Goal: Information Seeking & Learning: Learn about a topic

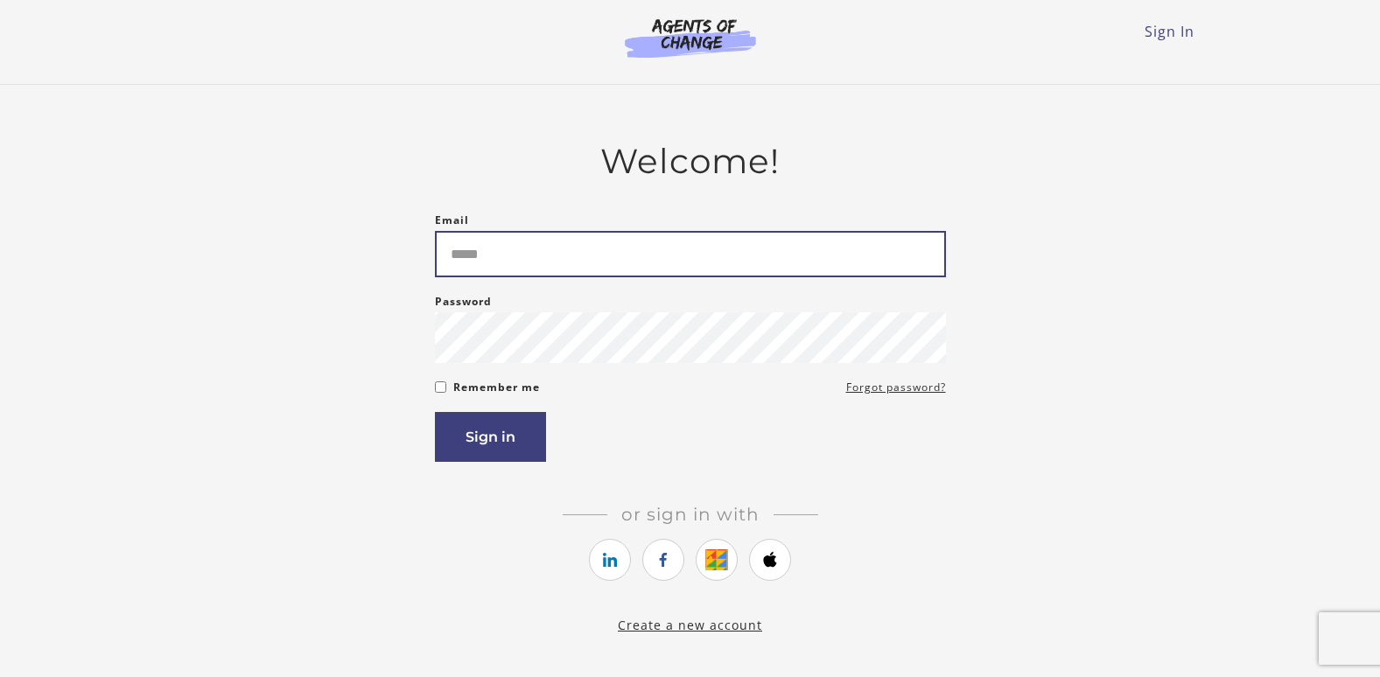
click at [486, 262] on input "Email" at bounding box center [690, 254] width 511 height 46
type input "**********"
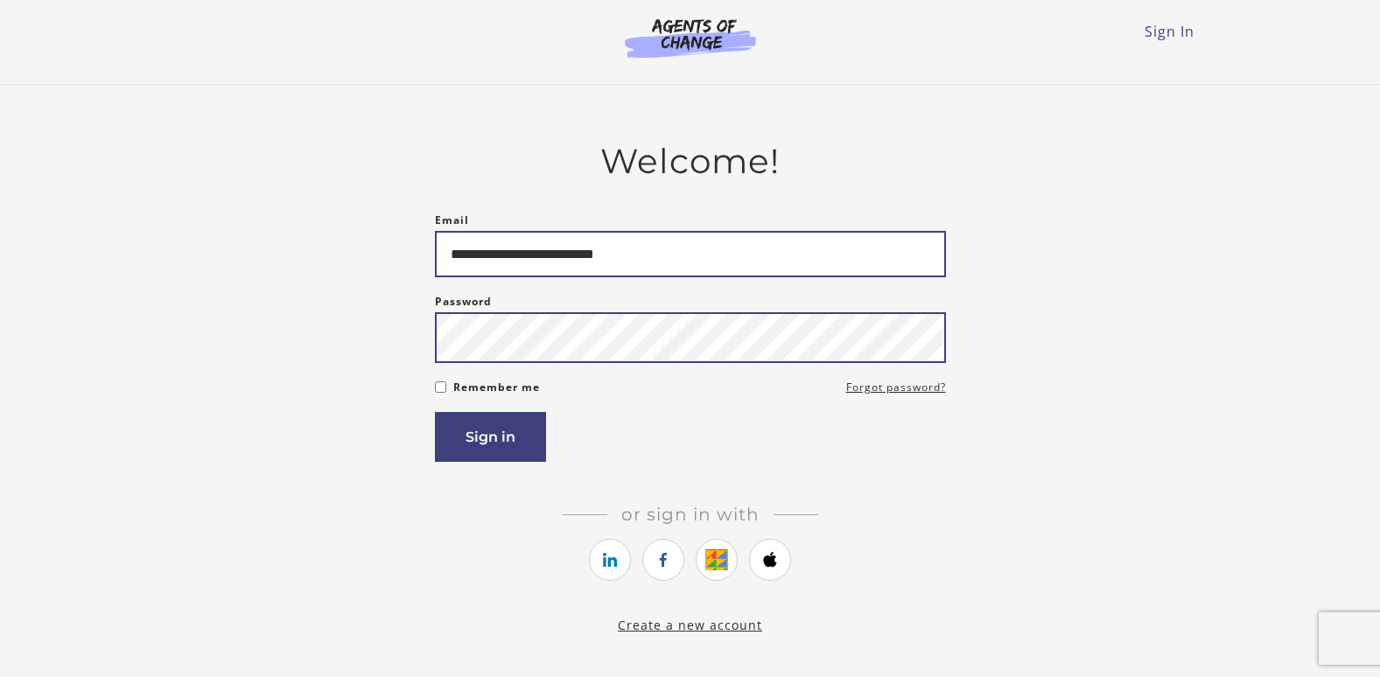
click at [435, 412] on button "Sign in" at bounding box center [490, 437] width 111 height 50
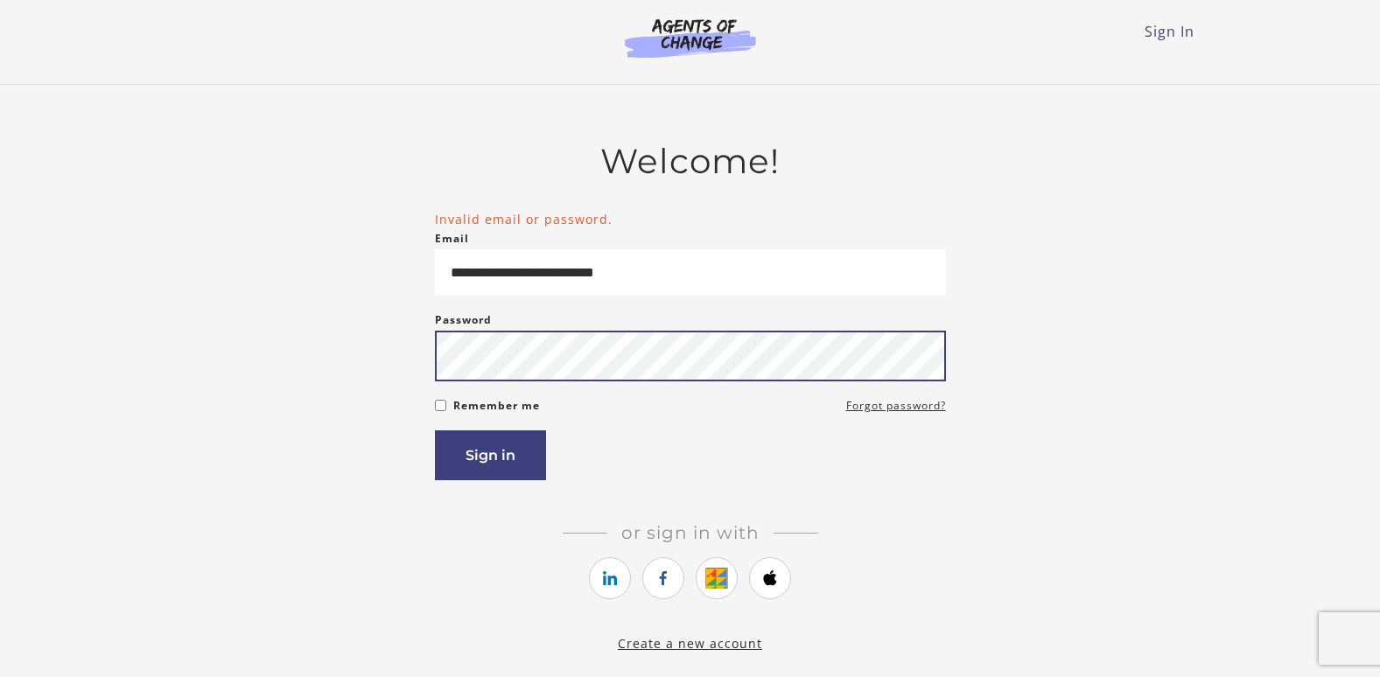
click at [435, 430] on button "Sign in" at bounding box center [490, 455] width 111 height 50
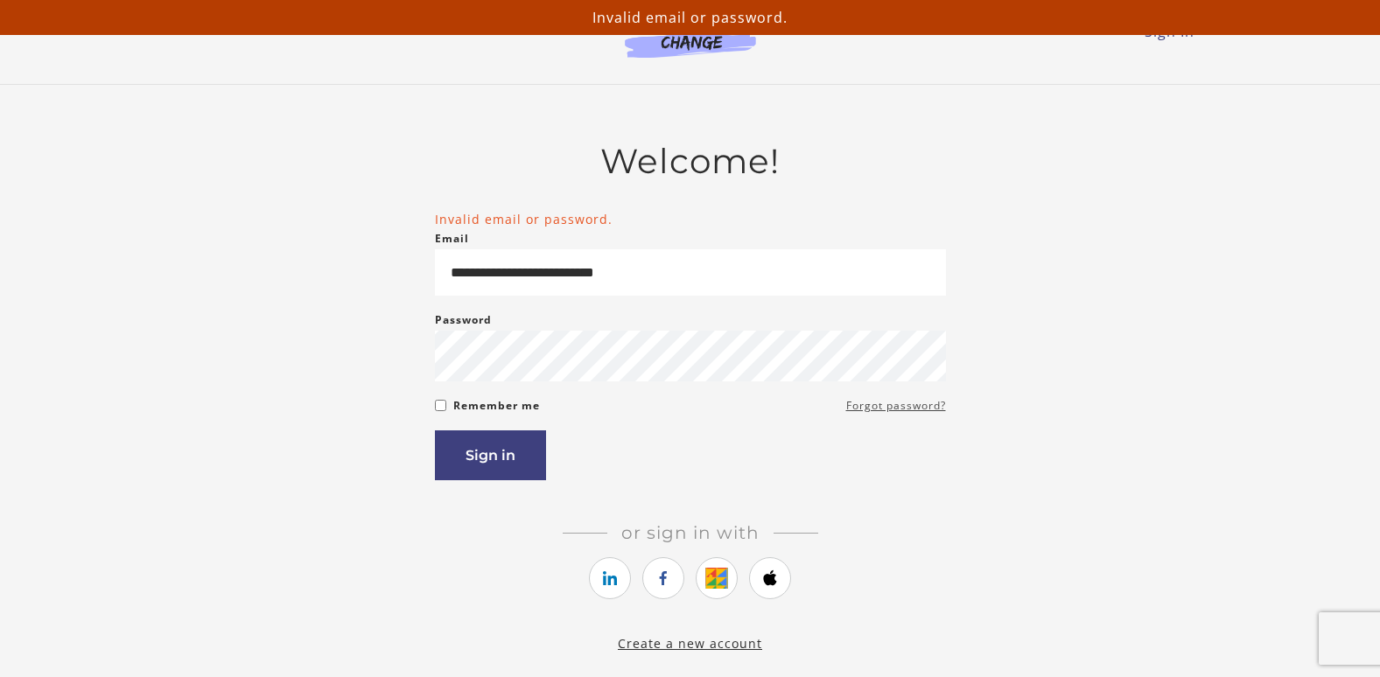
click at [872, 411] on link "Forgot password?" at bounding box center [896, 405] width 100 height 21
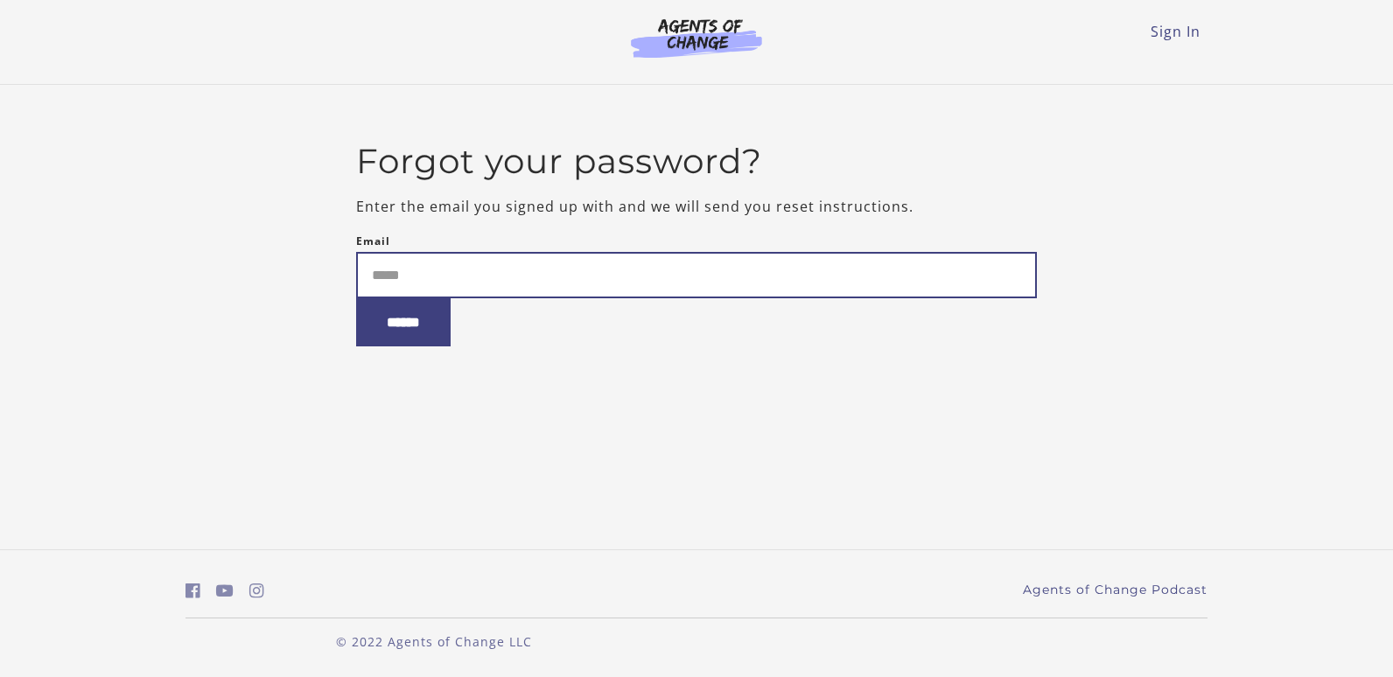
click at [432, 284] on input "Email" at bounding box center [697, 275] width 682 height 46
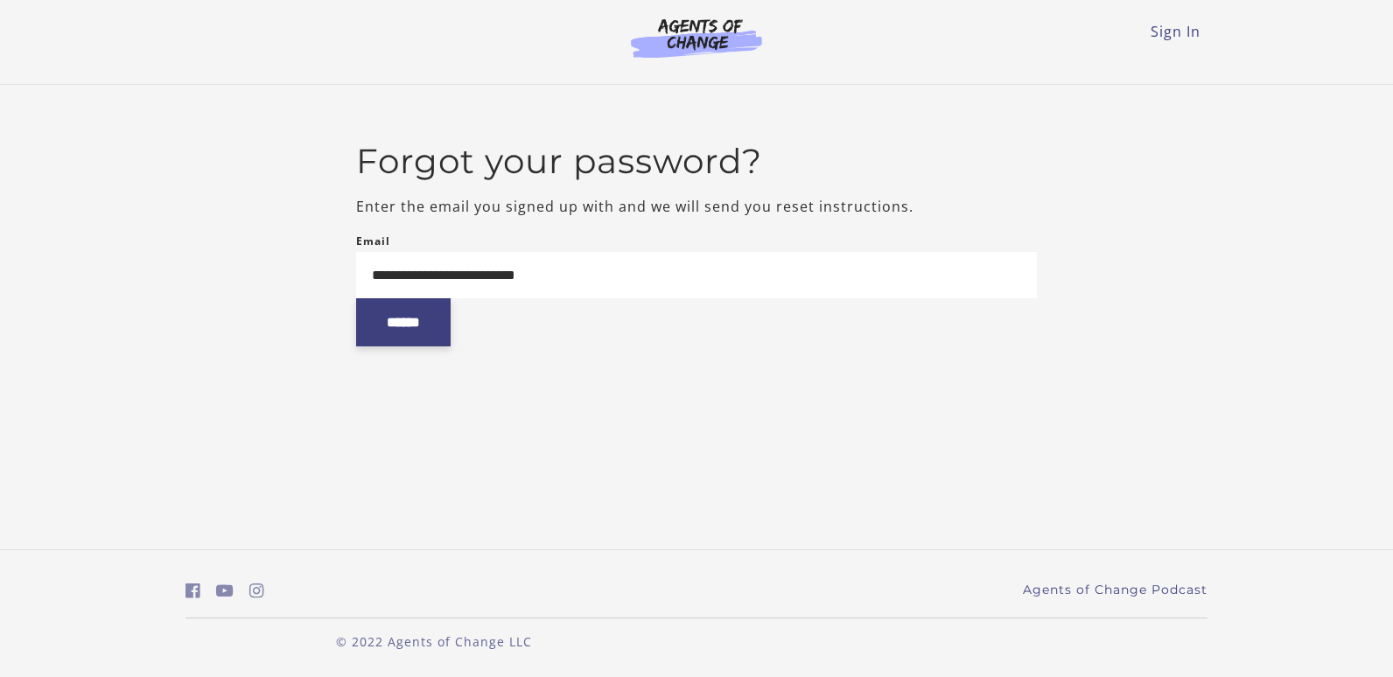
type input "**********"
click at [437, 316] on input "******" at bounding box center [403, 322] width 94 height 48
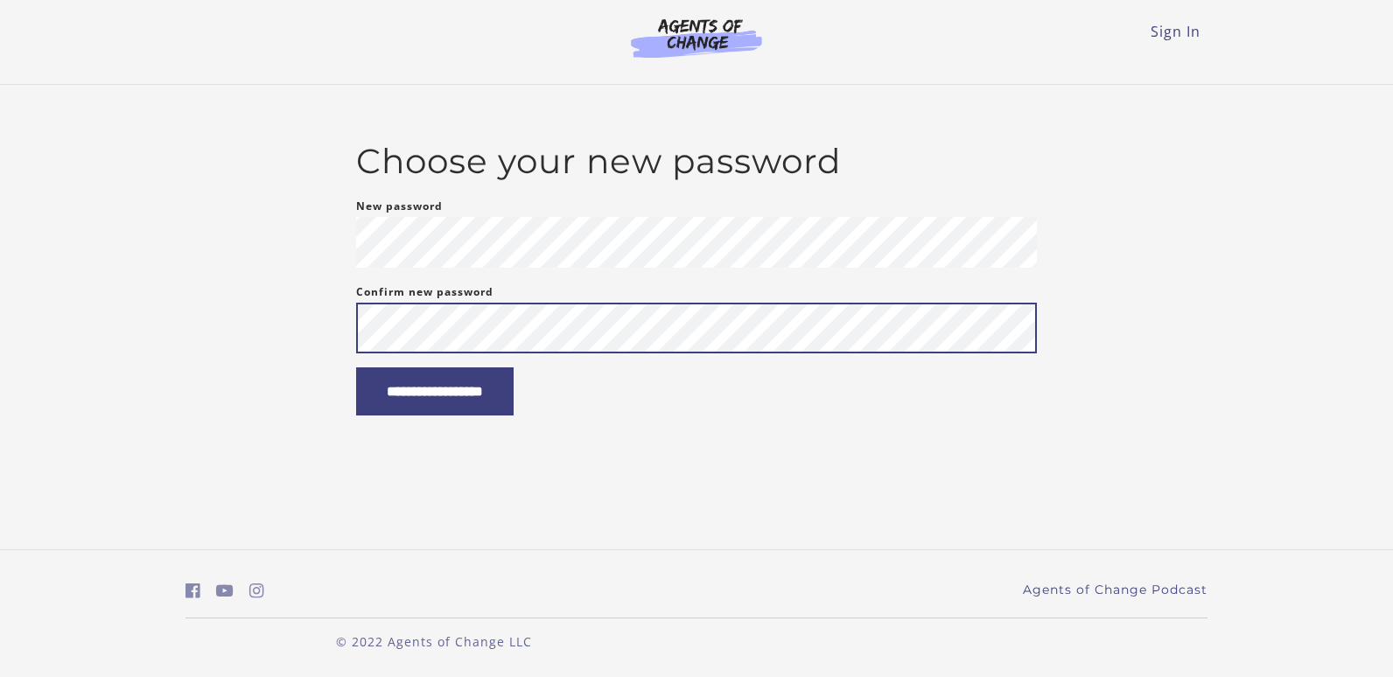
click at [356, 367] on input "**********" at bounding box center [434, 391] width 157 height 48
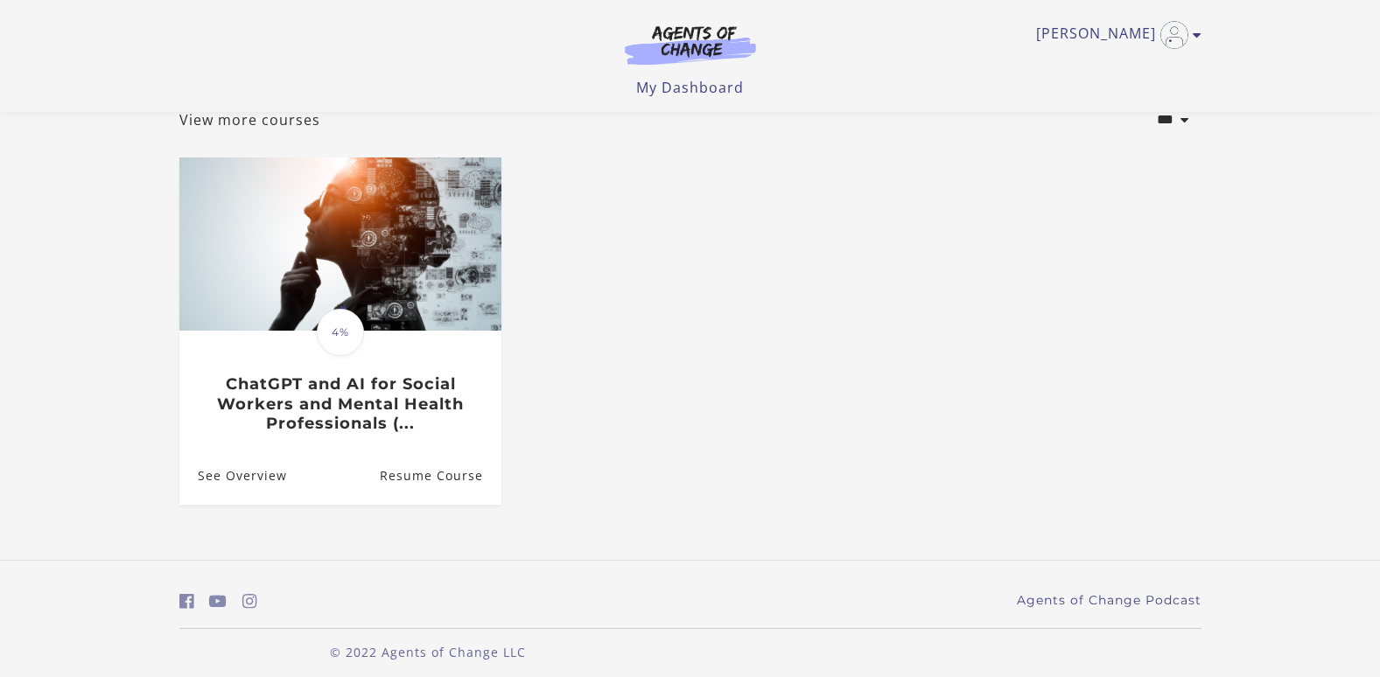
scroll to position [129, 0]
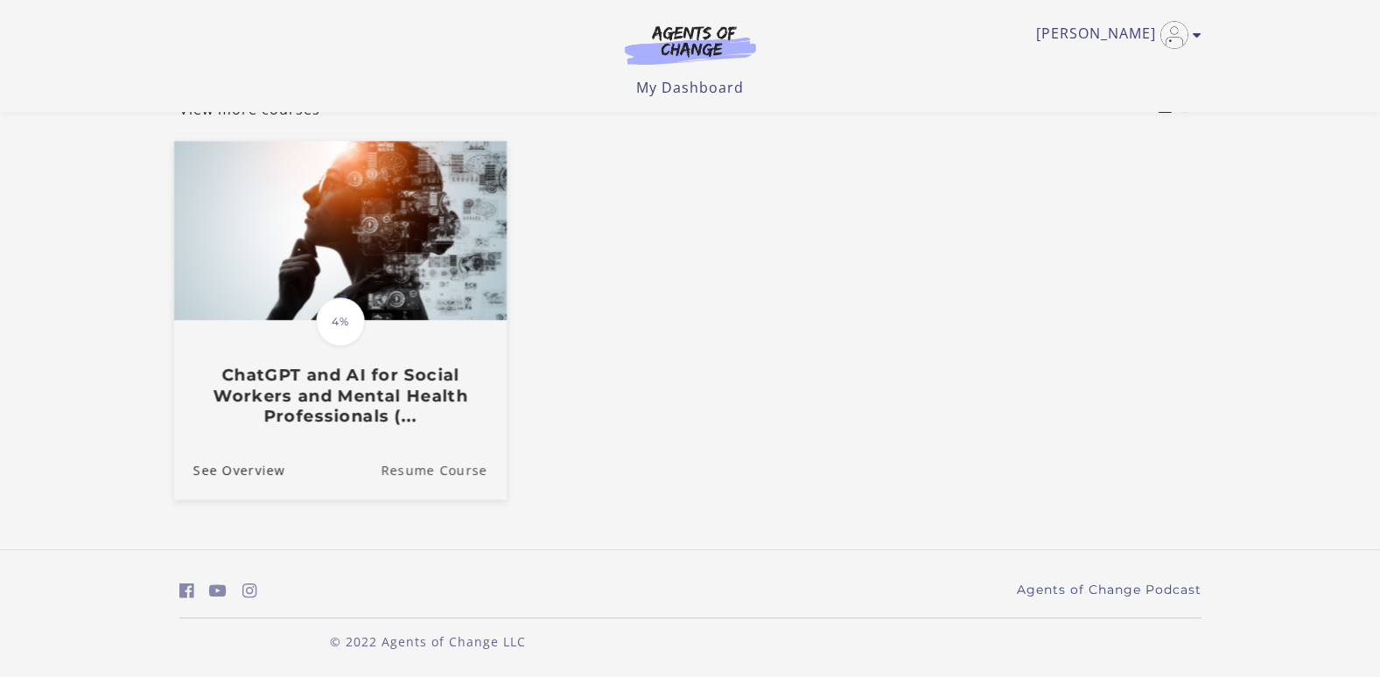
click at [423, 471] on link "Resume Course" at bounding box center [444, 469] width 126 height 59
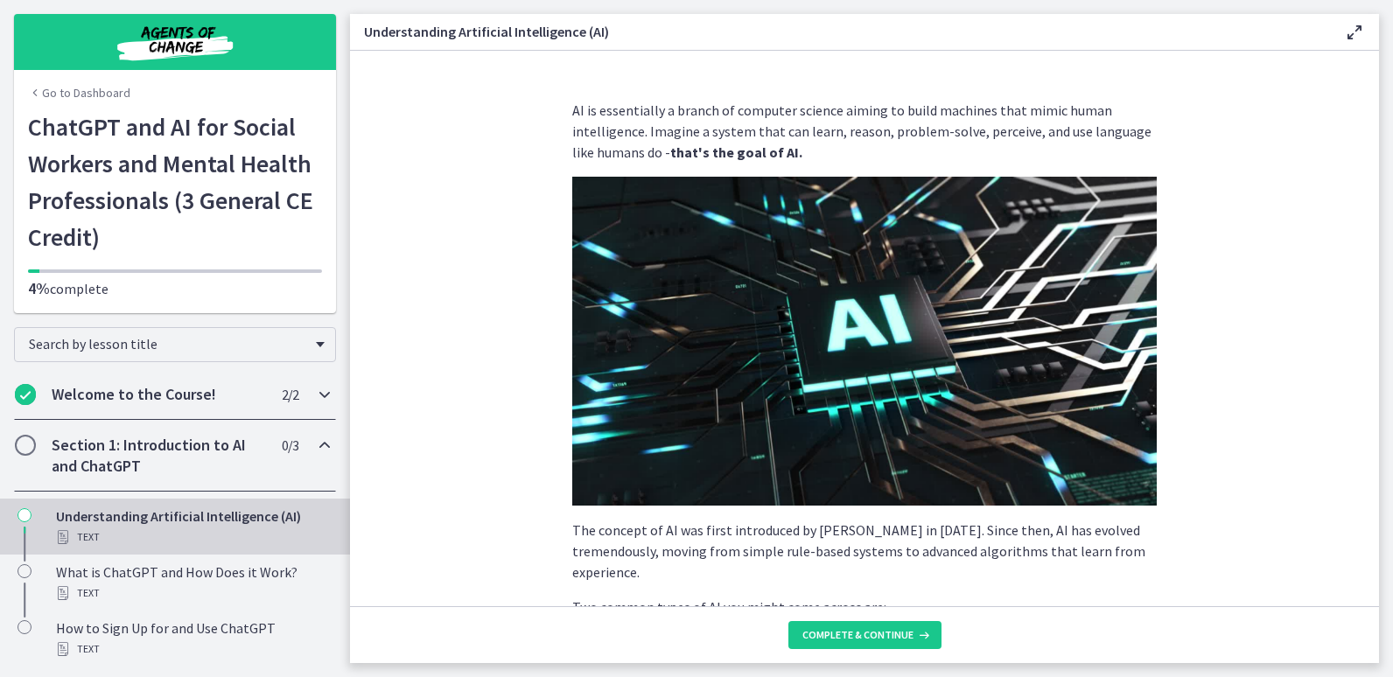
click at [183, 398] on h2 "Welcome to the Course!" at bounding box center [158, 394] width 213 height 21
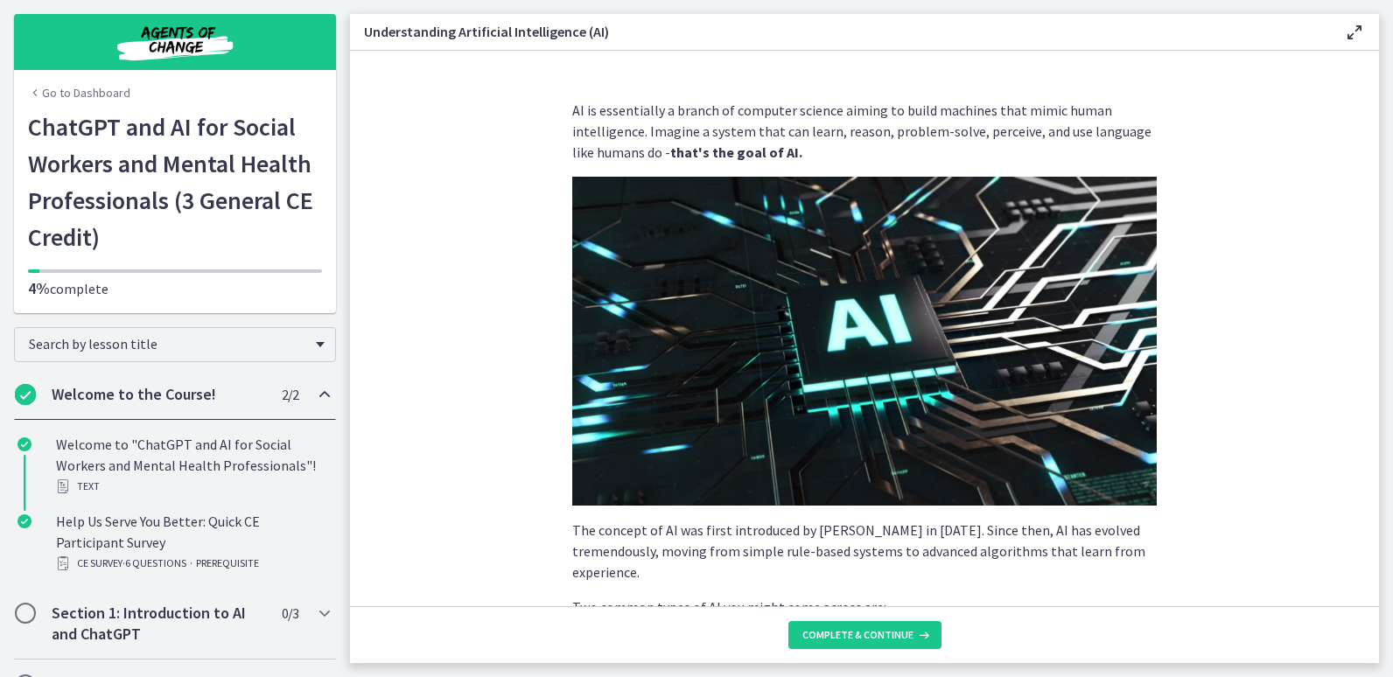
click at [168, 397] on h2 "Welcome to the Course!" at bounding box center [158, 394] width 213 height 21
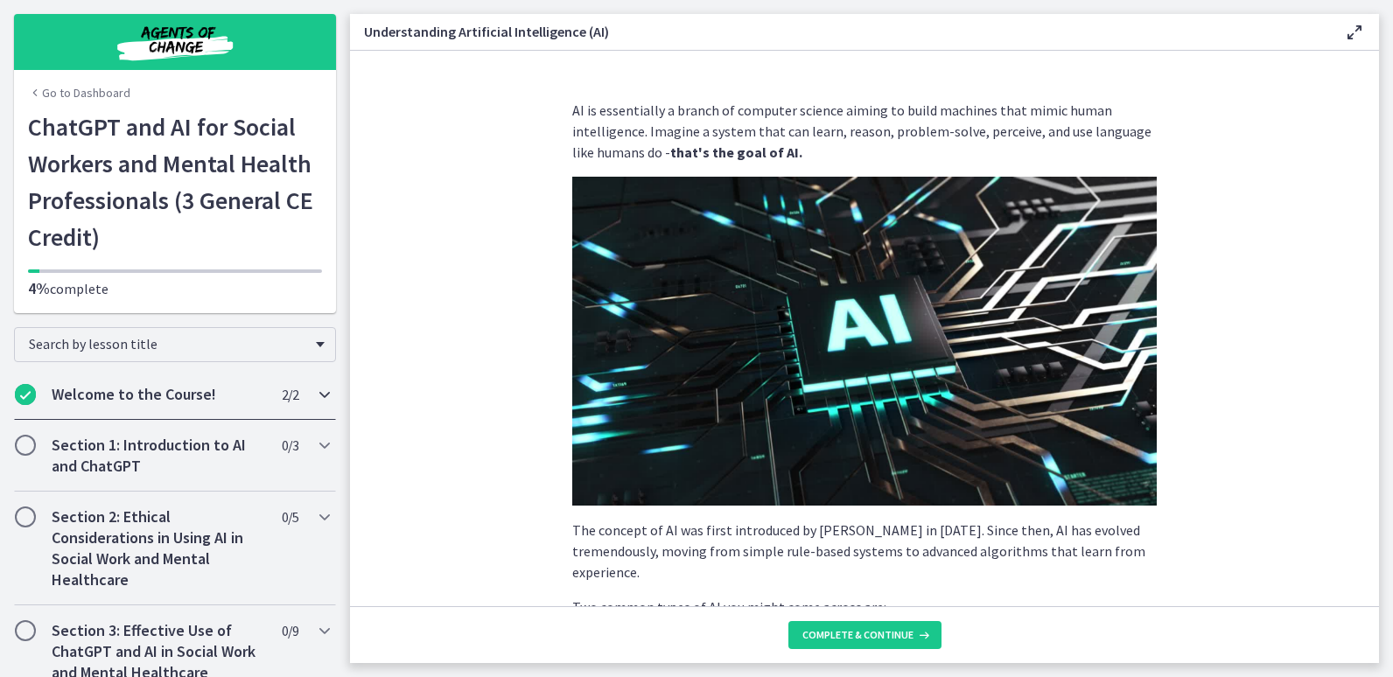
click at [314, 398] on icon "Chapters" at bounding box center [324, 394] width 21 height 21
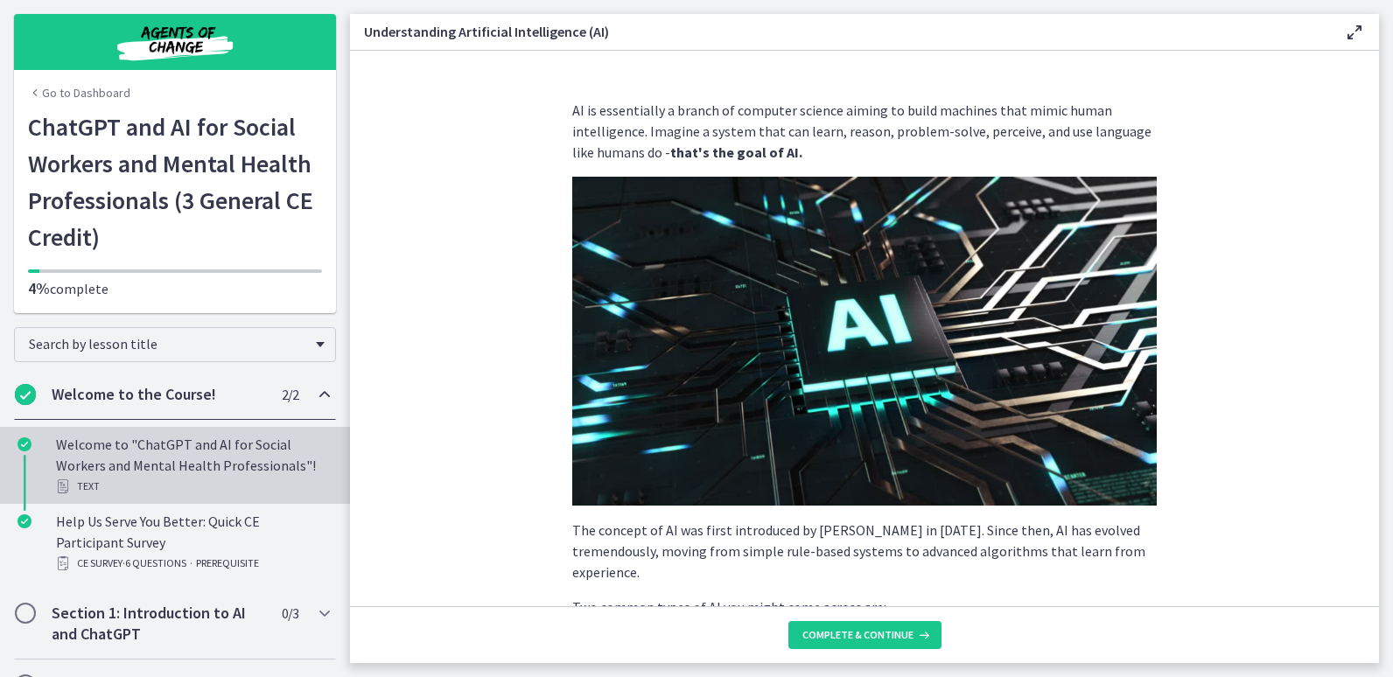
click at [241, 463] on div "Welcome to "ChatGPT and AI for Social Workers and Mental Health Professionals"!…" at bounding box center [192, 465] width 273 height 63
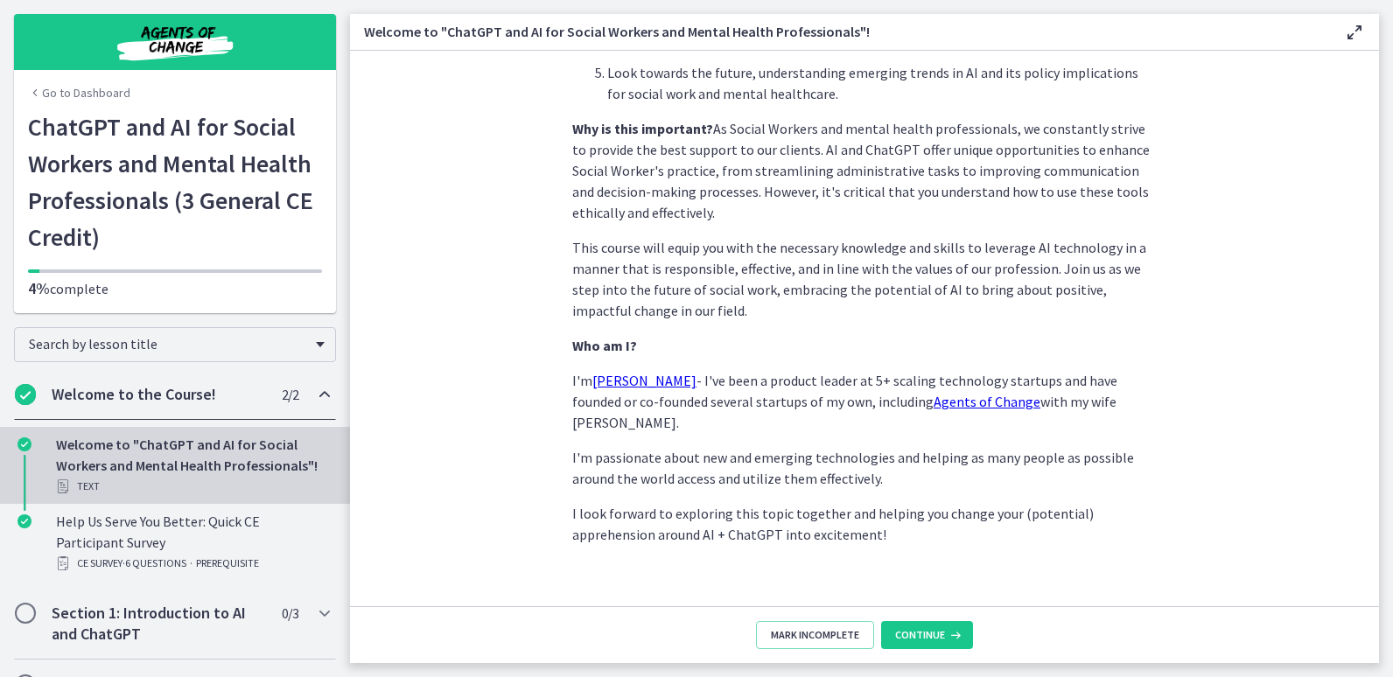
scroll to position [795, 0]
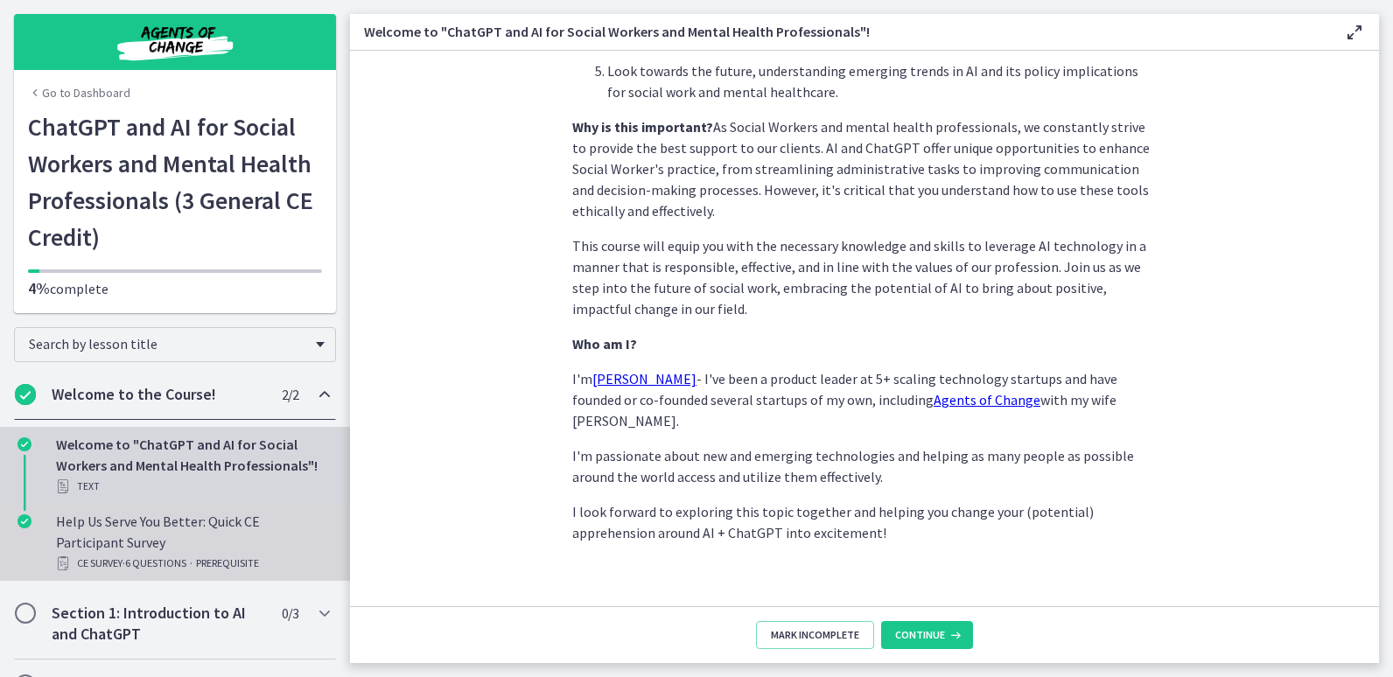
click at [197, 536] on div "Help Us Serve You Better: Quick CE Participant Survey CE Survey · 6 Questions ·…" at bounding box center [192, 542] width 273 height 63
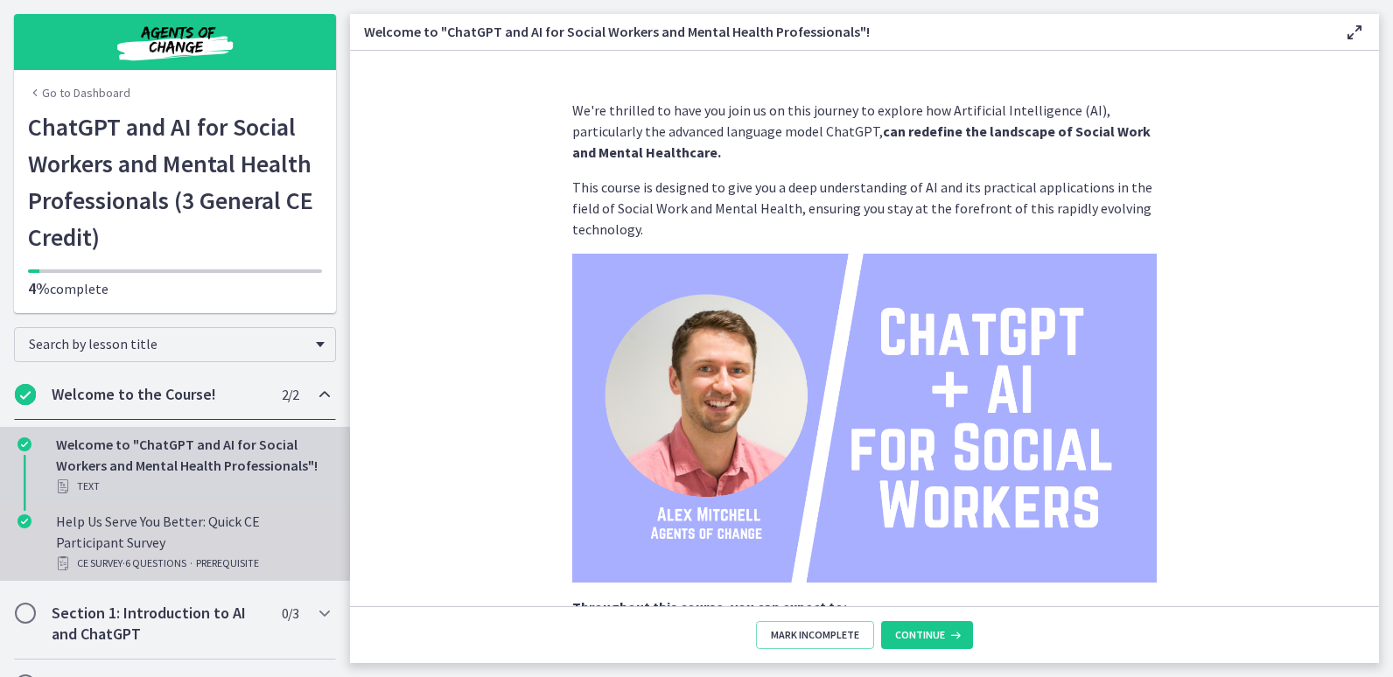
click at [224, 541] on div "Help Us Serve You Better: Quick CE Participant Survey CE Survey · 6 Questions ·…" at bounding box center [192, 542] width 273 height 63
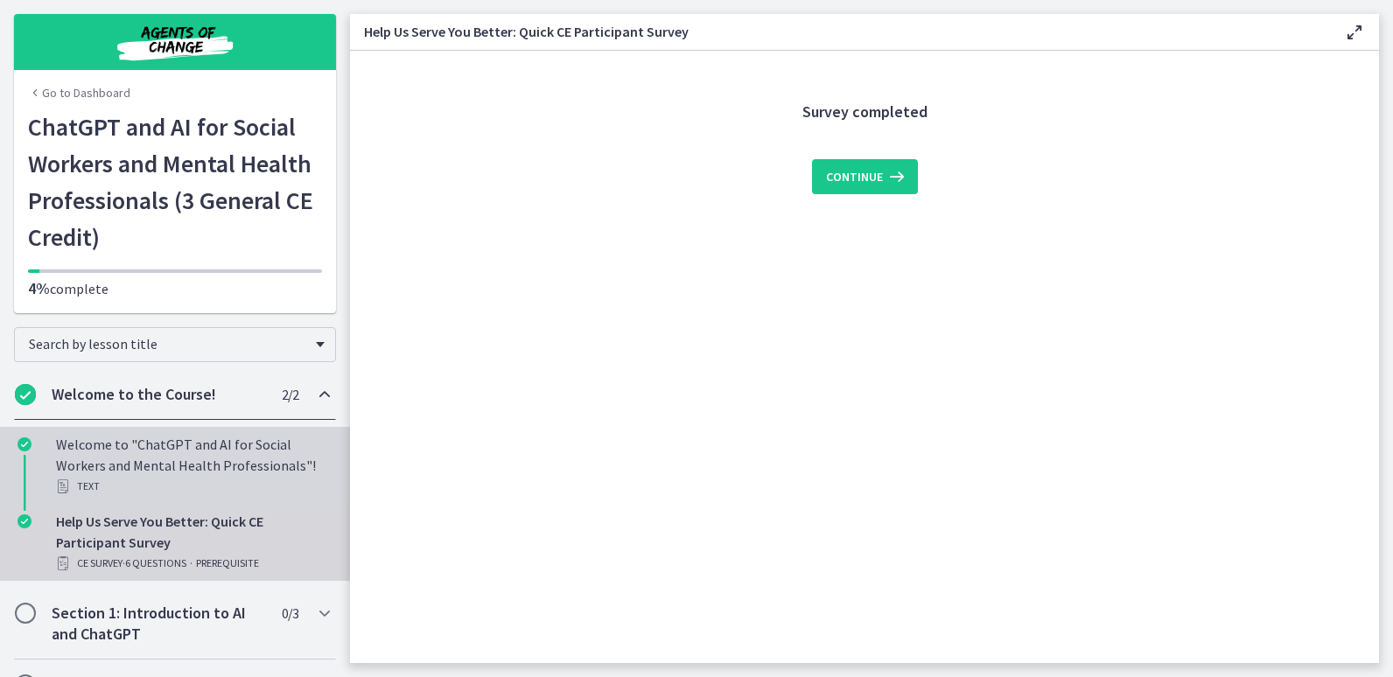
click at [85, 472] on div "Welcome to "ChatGPT and AI for Social Workers and Mental Health Professionals"!…" at bounding box center [192, 465] width 273 height 63
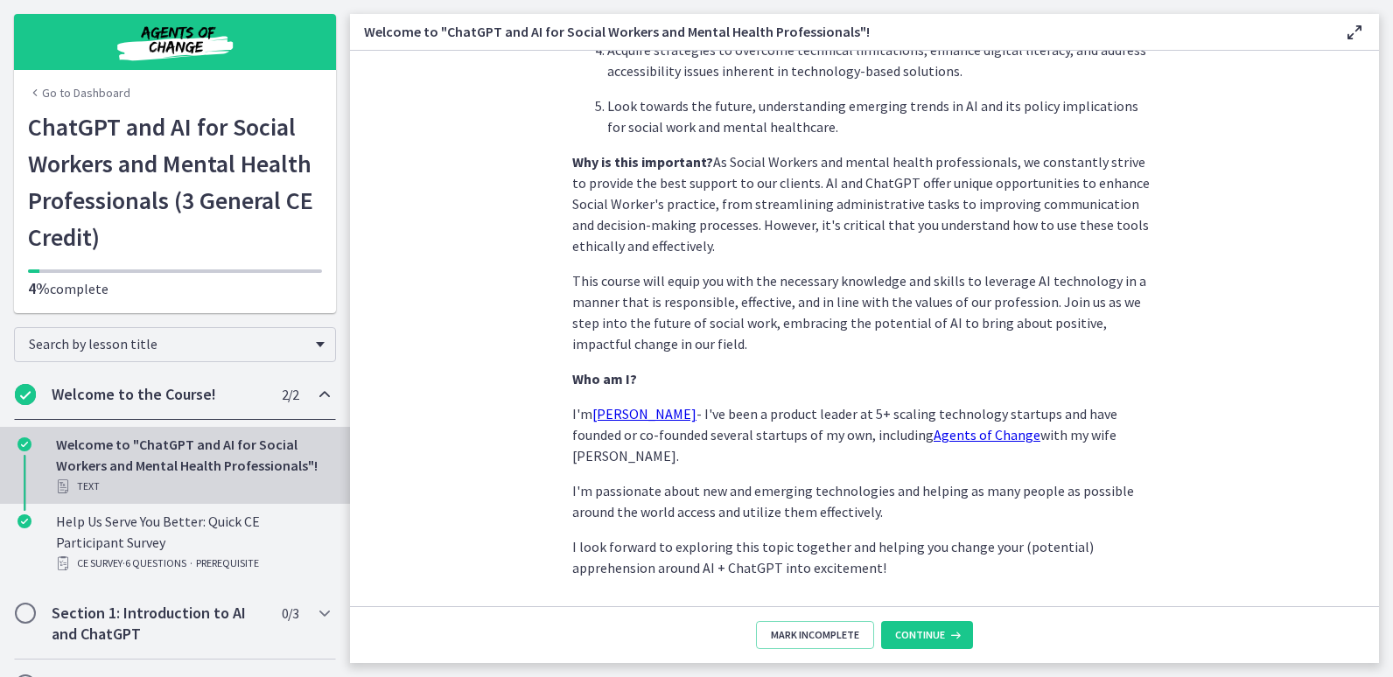
scroll to position [795, 0]
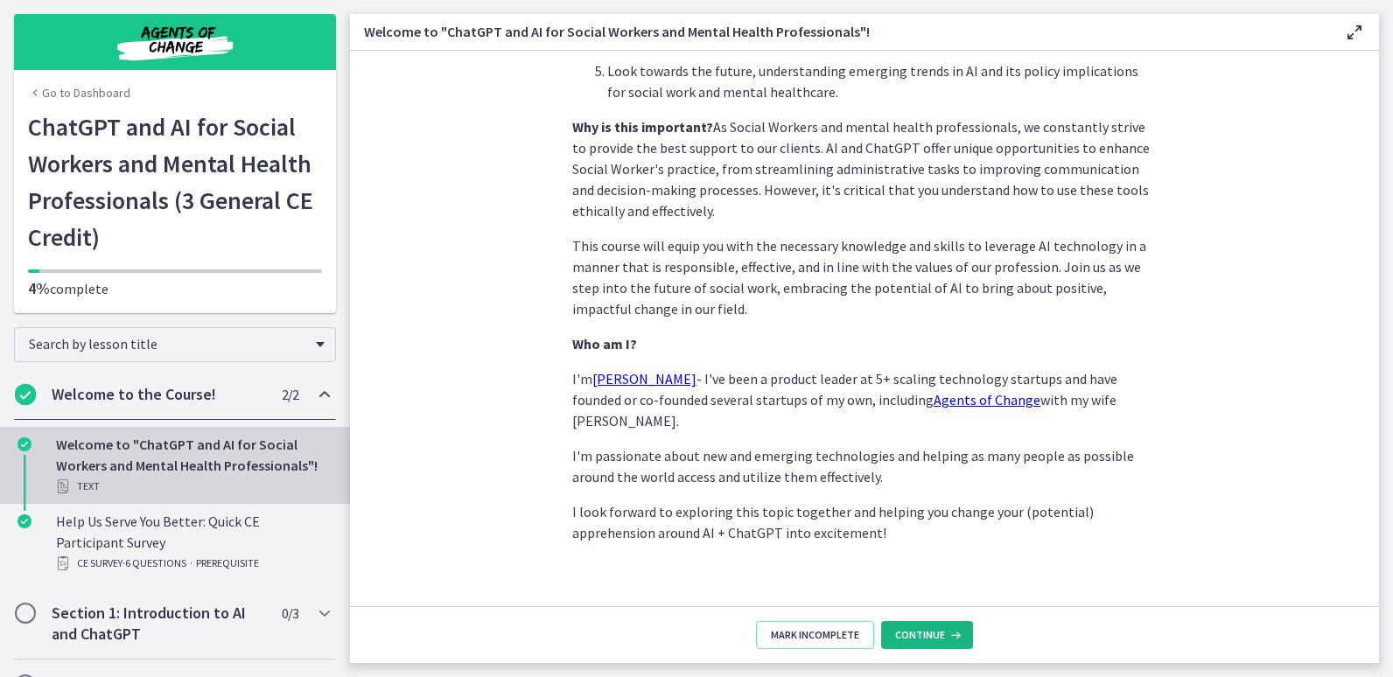
click at [916, 632] on span "Continue" at bounding box center [920, 635] width 50 height 14
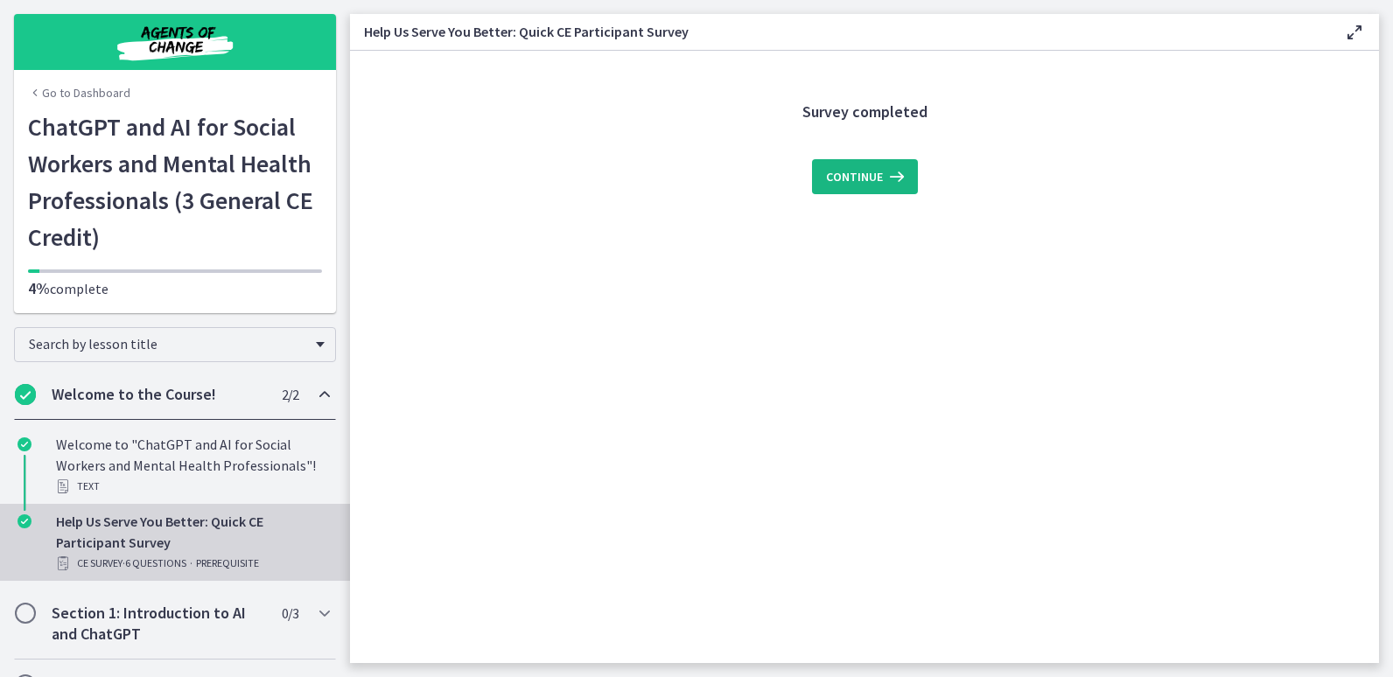
click at [870, 180] on span "Continue" at bounding box center [854, 176] width 57 height 21
